Goal: Task Accomplishment & Management: Manage account settings

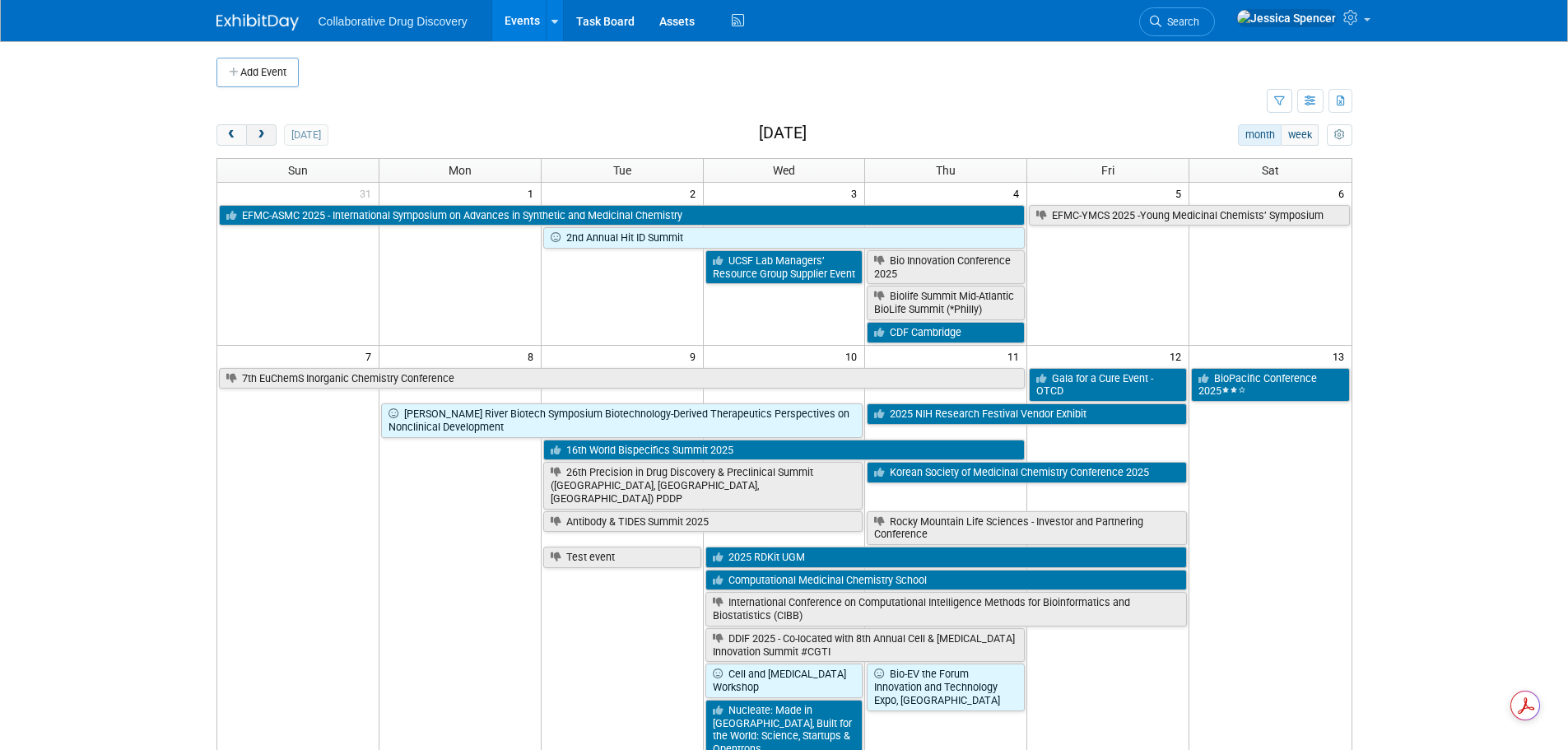
click at [260, 140] on span "next" at bounding box center [261, 135] width 12 height 11
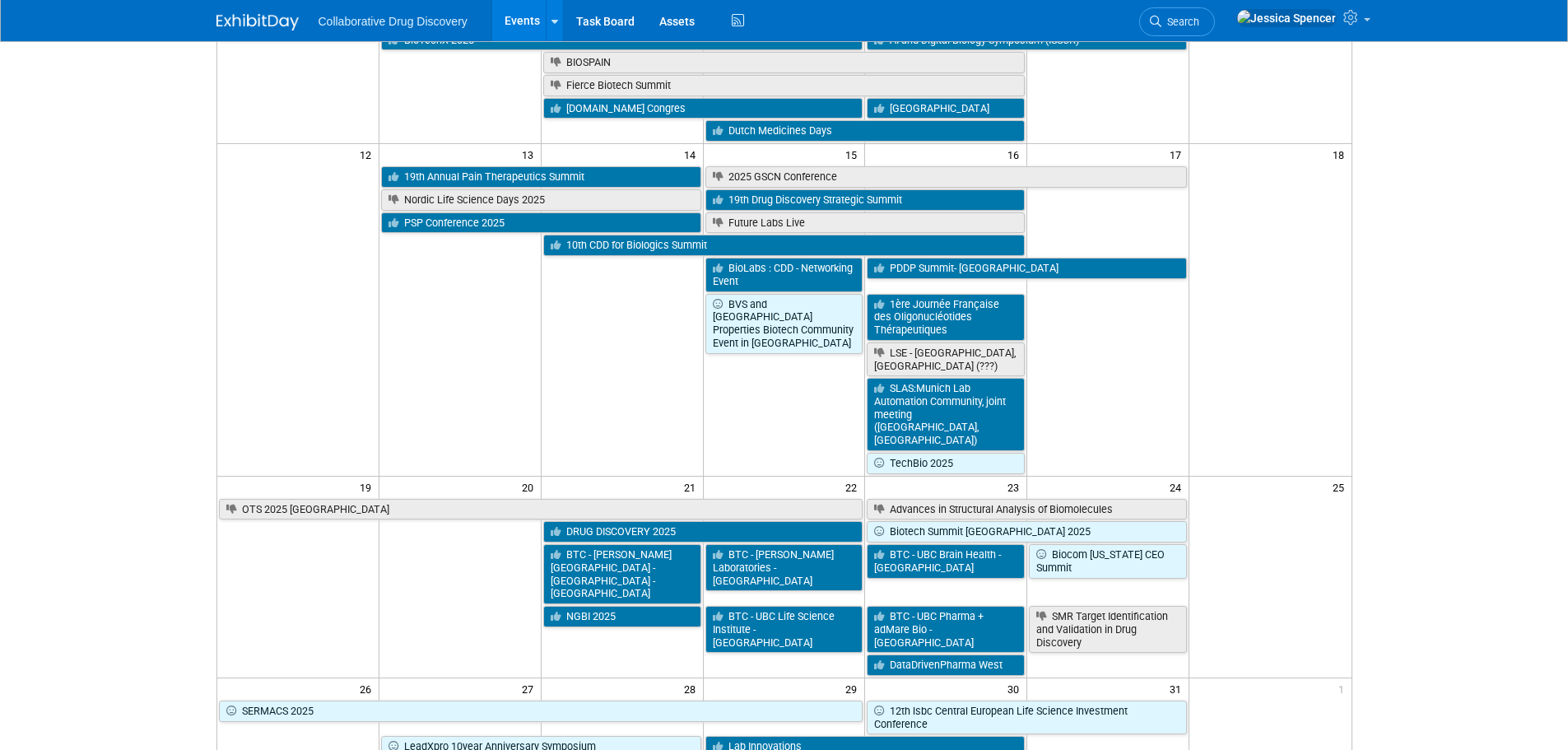
scroll to position [494, 0]
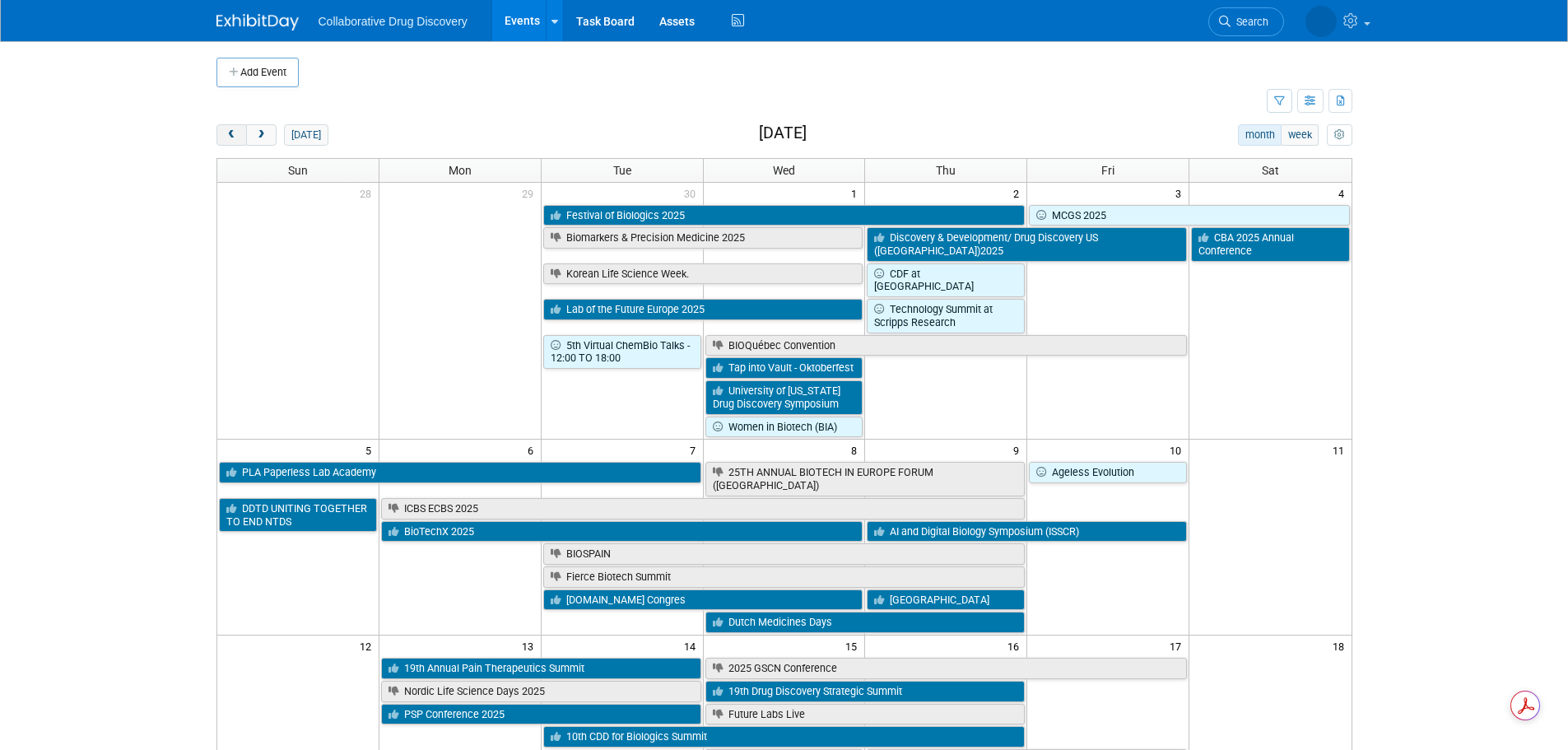
drag, startPoint x: 207, startPoint y: 135, endPoint x: 218, endPoint y: 135, distance: 11.0
click at [222, 135] on button "prev" at bounding box center [231, 135] width 30 height 21
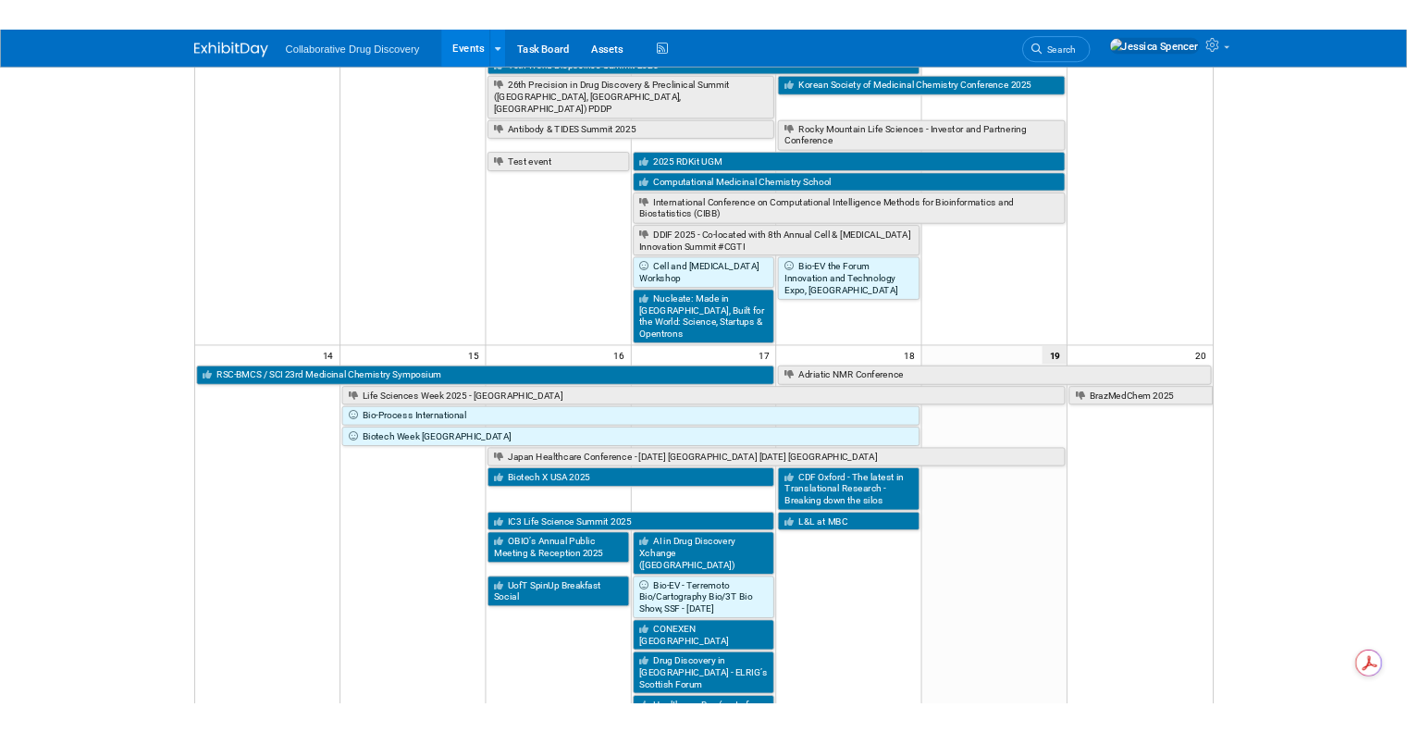
scroll to position [463, 0]
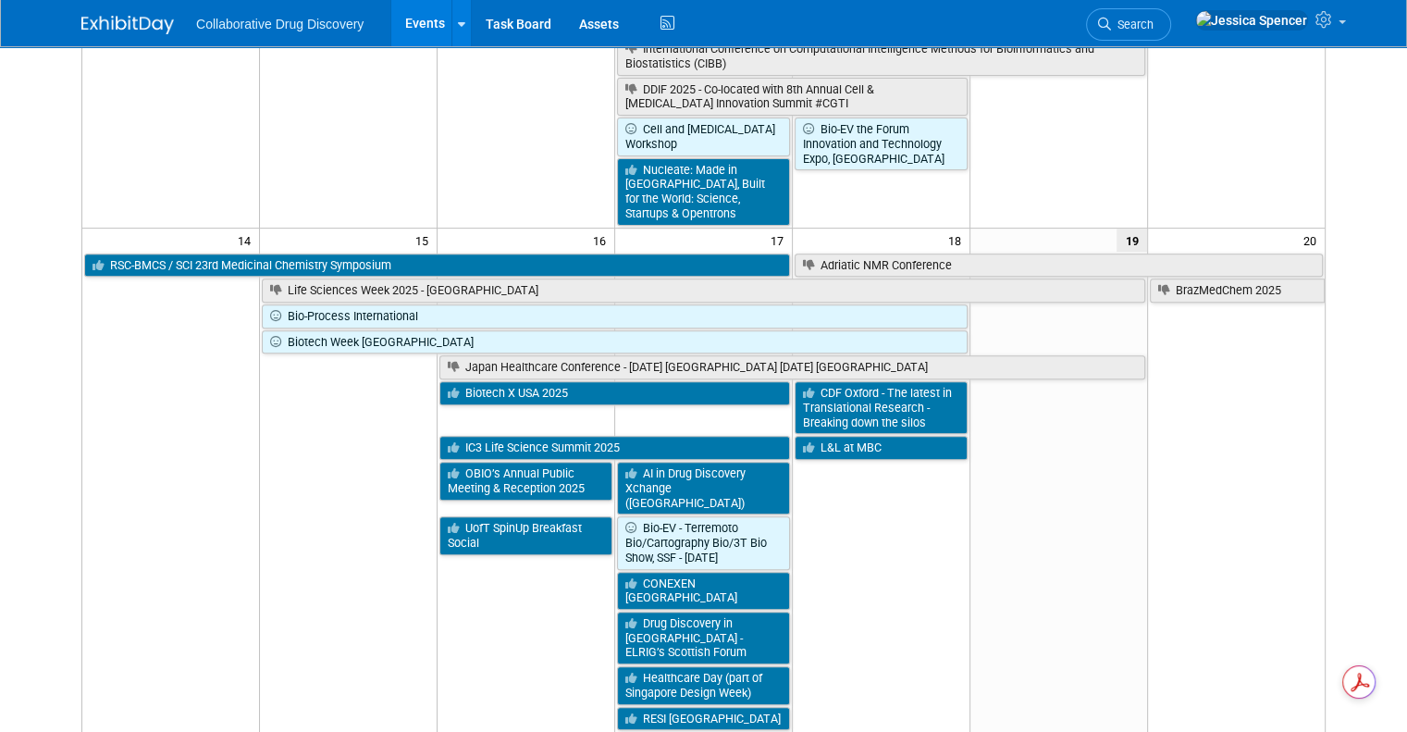
scroll to position [648, 0]
